Goal: Information Seeking & Learning: Find specific fact

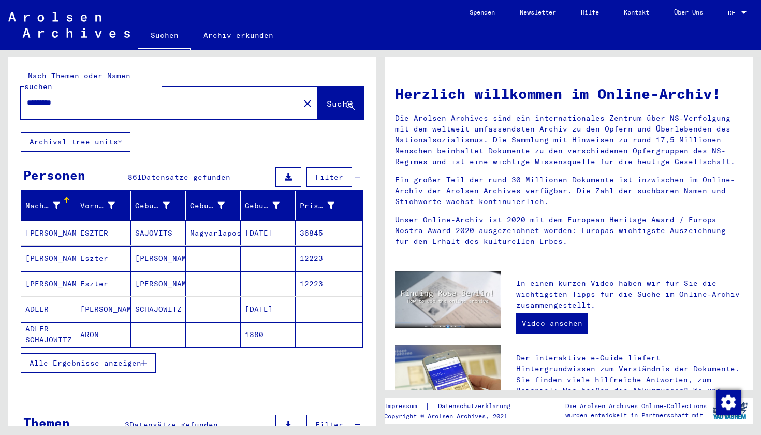
click at [130, 358] on span "Alle Ergebnisse anzeigen" at bounding box center [85, 362] width 112 height 9
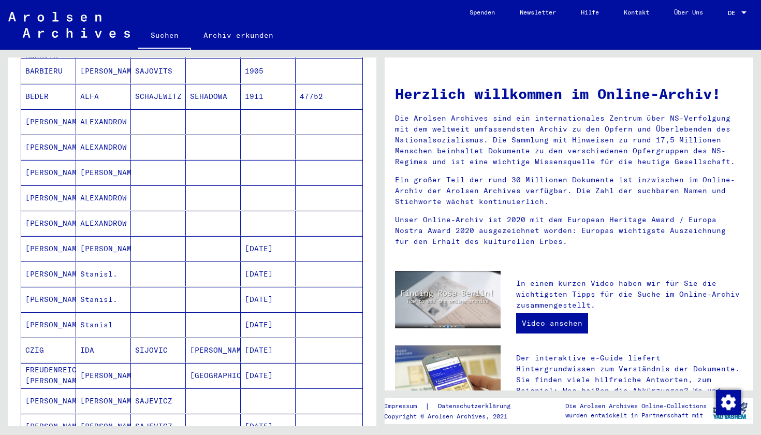
scroll to position [342, 0]
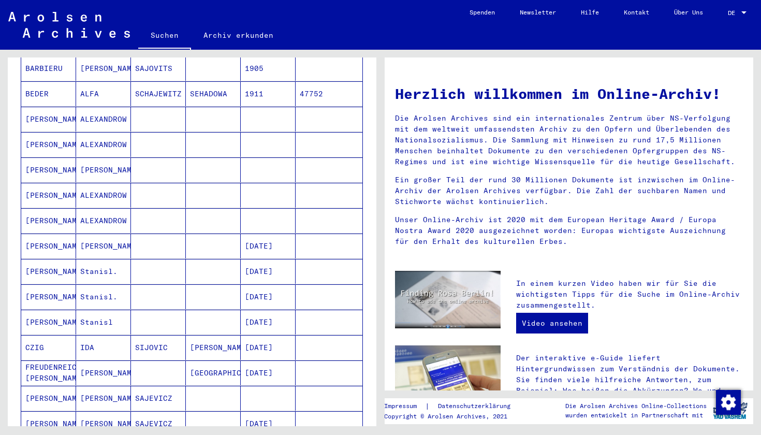
click at [375, 120] on div "Nachname Vorname Geburtsname Geburt‏ Geburtsdatum Prisoner # [PERSON_NAME] [DAT…" at bounding box center [192, 214] width 368 height 731
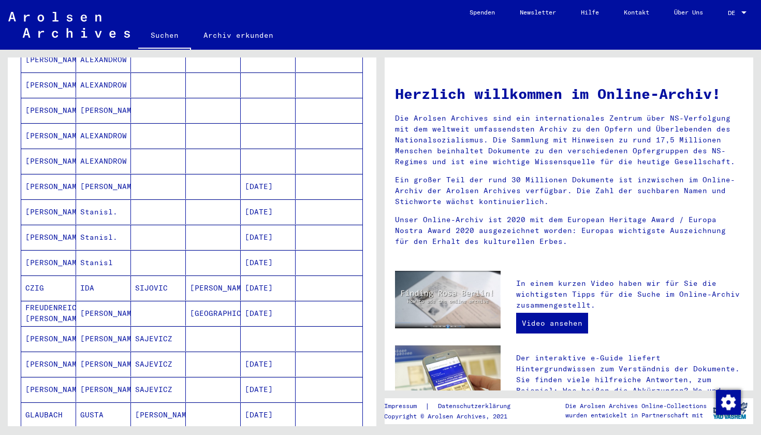
scroll to position [400, 0]
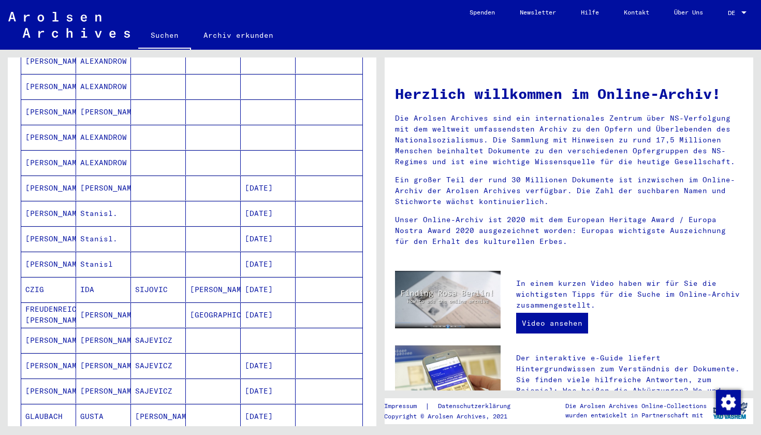
click at [44, 254] on mat-cell "[PERSON_NAME]" at bounding box center [48, 264] width 55 height 25
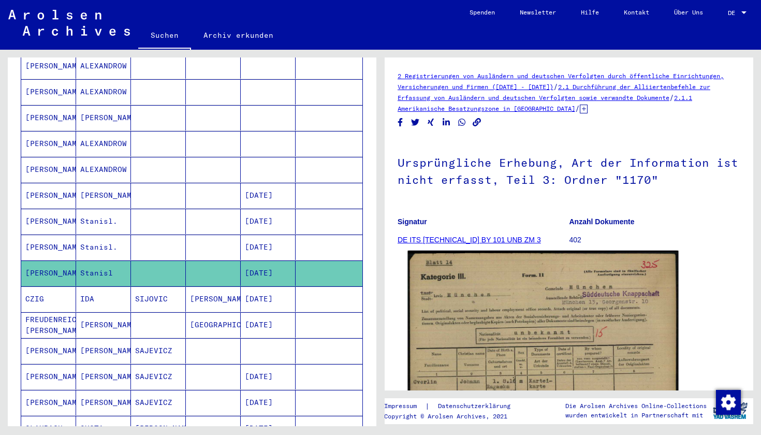
click at [552, 351] on img at bounding box center [543, 442] width 271 height 385
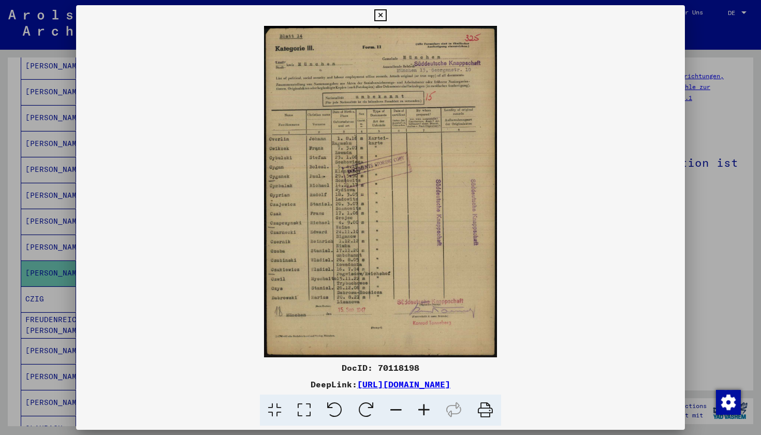
click at [386, 19] on icon at bounding box center [380, 15] width 12 height 12
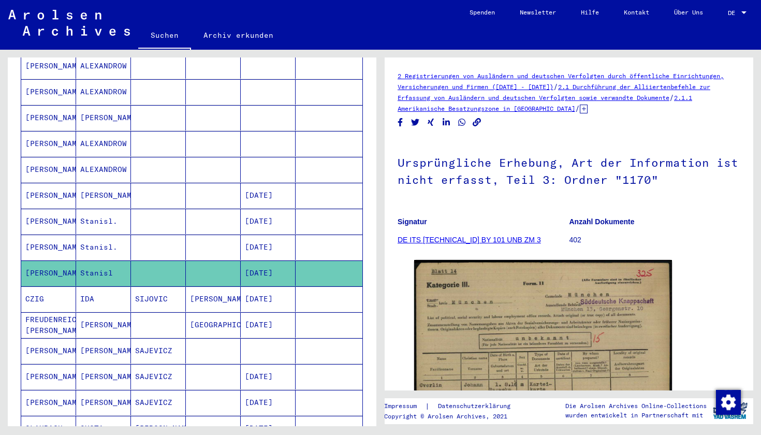
click at [96, 235] on mat-cell "Stanisl." at bounding box center [103, 246] width 55 height 25
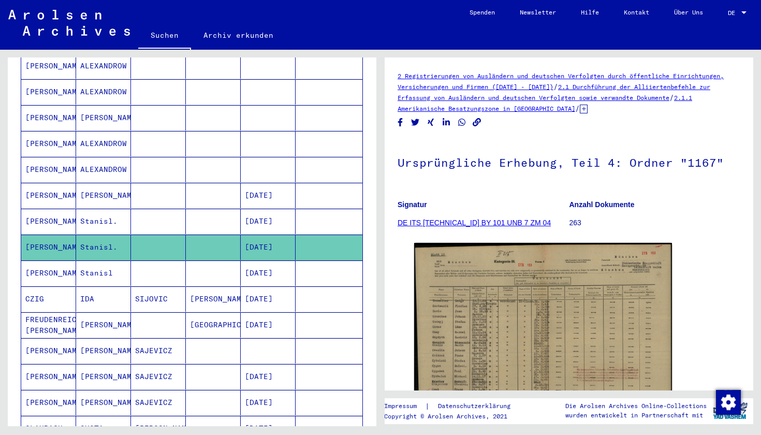
click at [95, 215] on mat-cell "Stanisl." at bounding box center [103, 221] width 55 height 25
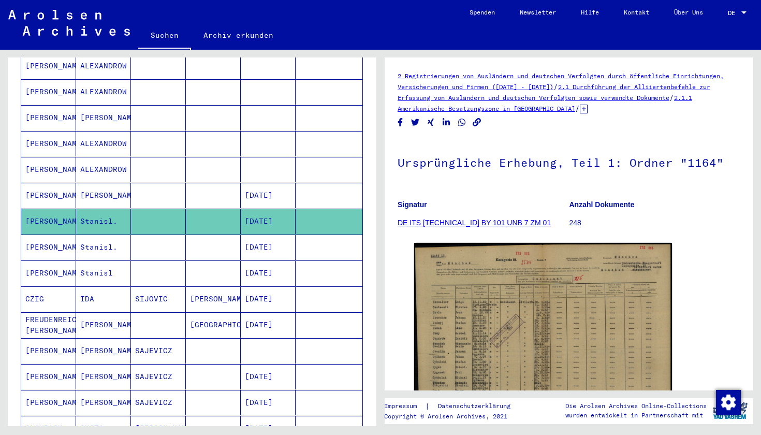
click at [97, 183] on mat-cell "[PERSON_NAME]" at bounding box center [103, 195] width 55 height 25
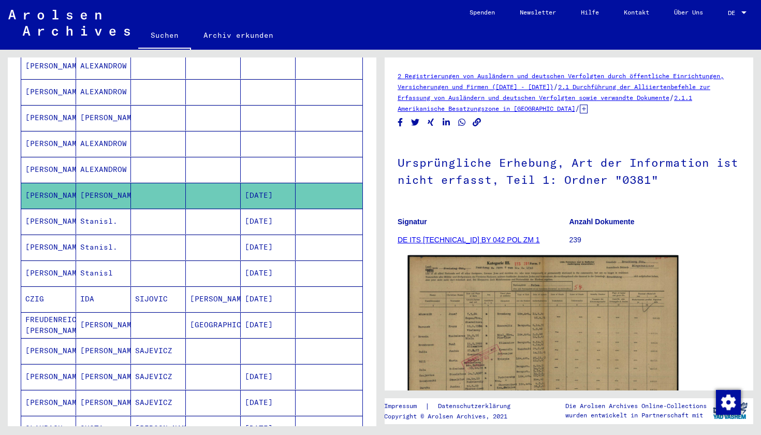
click at [497, 333] on img at bounding box center [543, 350] width 271 height 191
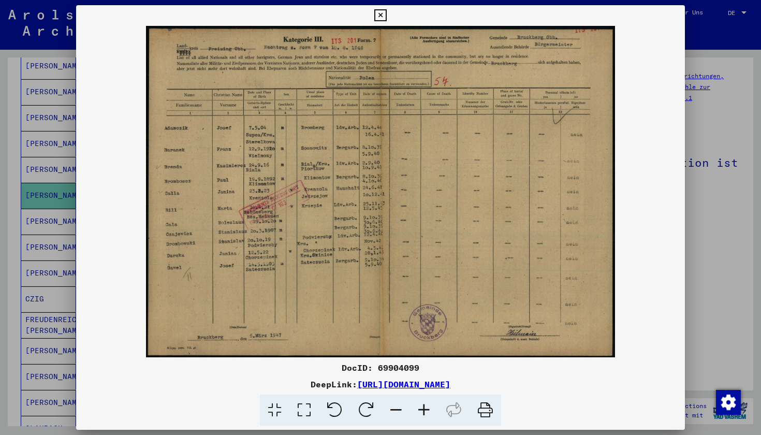
click at [386, 17] on icon at bounding box center [380, 15] width 12 height 12
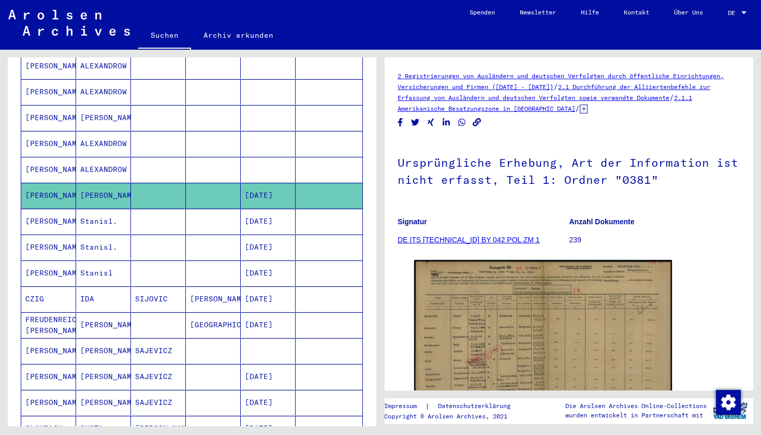
click at [106, 213] on mat-cell "Stanisl." at bounding box center [103, 221] width 55 height 25
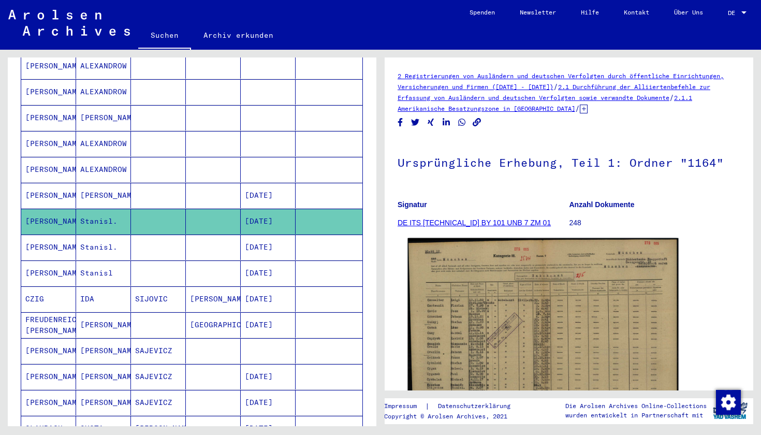
click at [516, 341] on img at bounding box center [543, 335] width 271 height 195
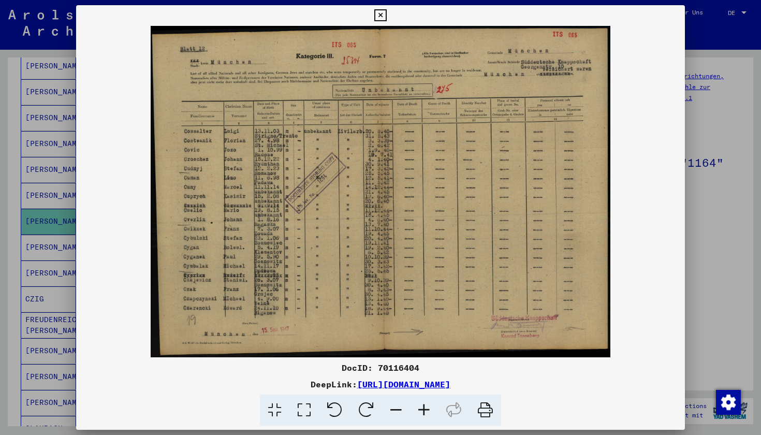
click at [386, 18] on icon at bounding box center [380, 15] width 12 height 12
